Goal: Transaction & Acquisition: Purchase product/service

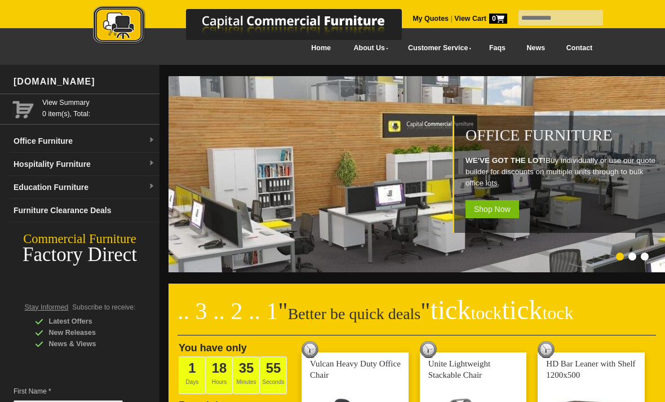
click at [62, 139] on link "Office Furniture" at bounding box center [84, 141] width 151 height 23
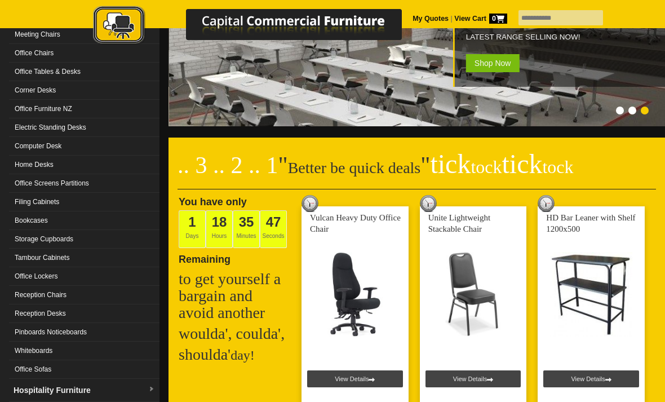
scroll to position [148, 0]
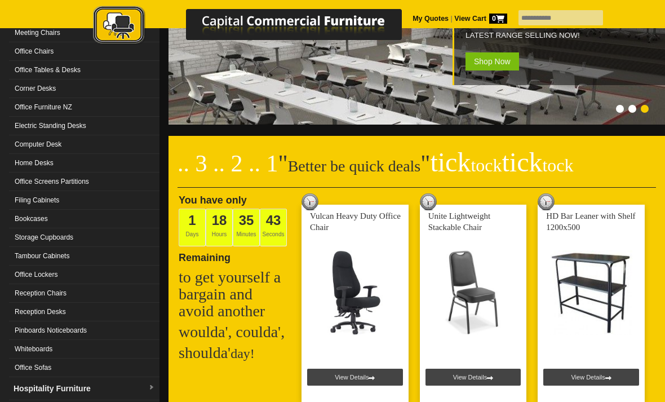
click at [61, 294] on link "Reception Chairs" at bounding box center [84, 293] width 151 height 19
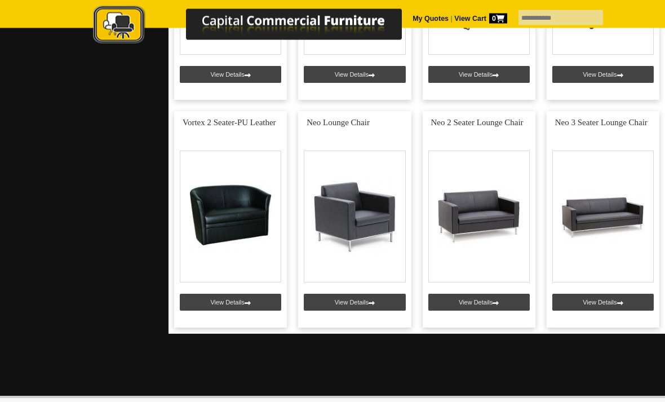
scroll to position [3839, 0]
click at [610, 224] on link at bounding box center [603, 219] width 113 height 217
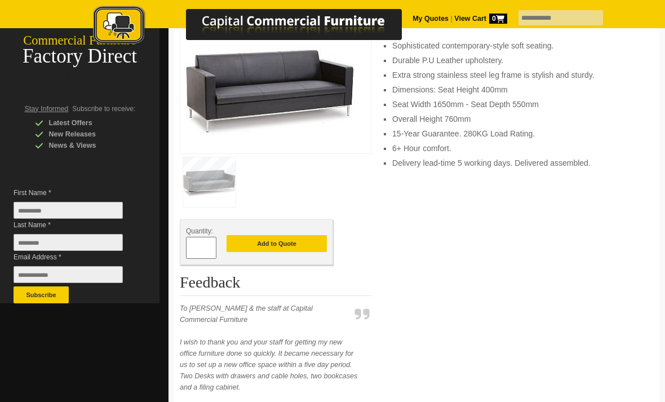
scroll to position [92, 0]
